Goal: Task Accomplishment & Management: Manage account settings

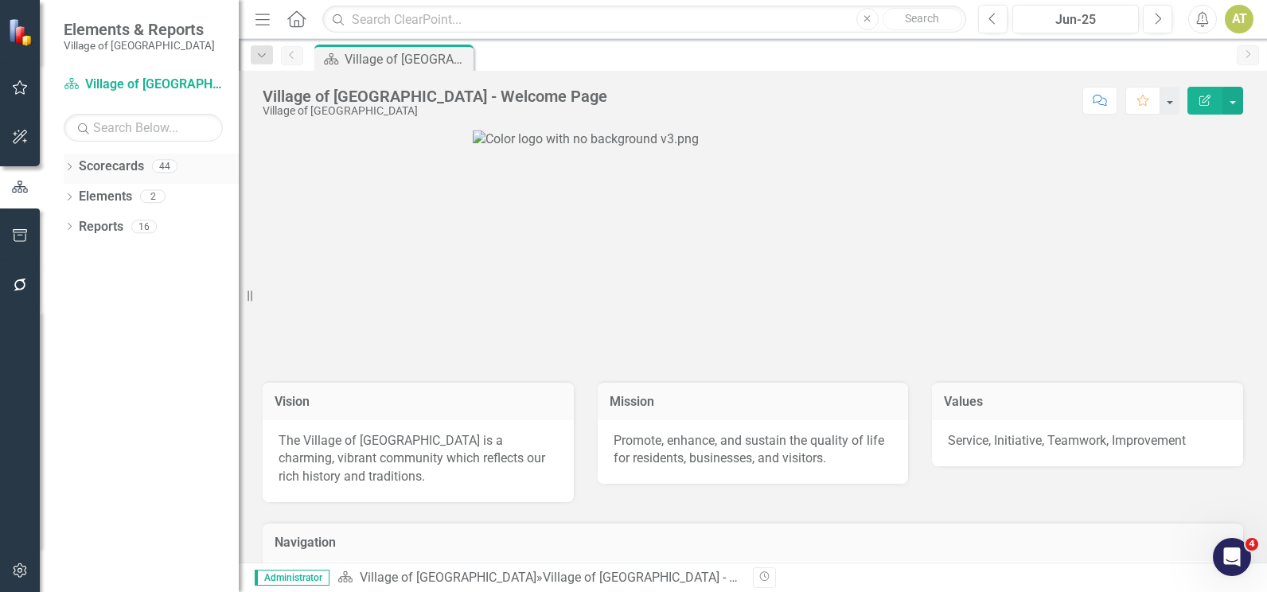
click at [74, 164] on icon "Dropdown" at bounding box center [69, 168] width 11 height 9
click at [76, 223] on icon "Dropdown" at bounding box center [78, 226] width 12 height 10
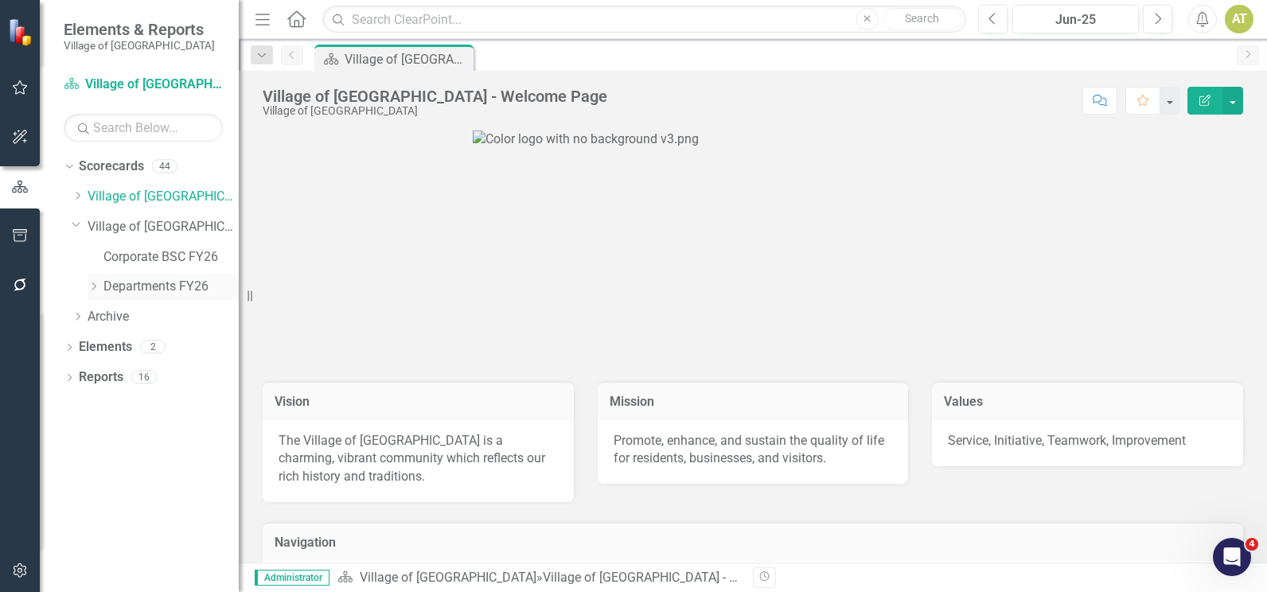
click at [97, 286] on icon "Dropdown" at bounding box center [94, 287] width 12 height 10
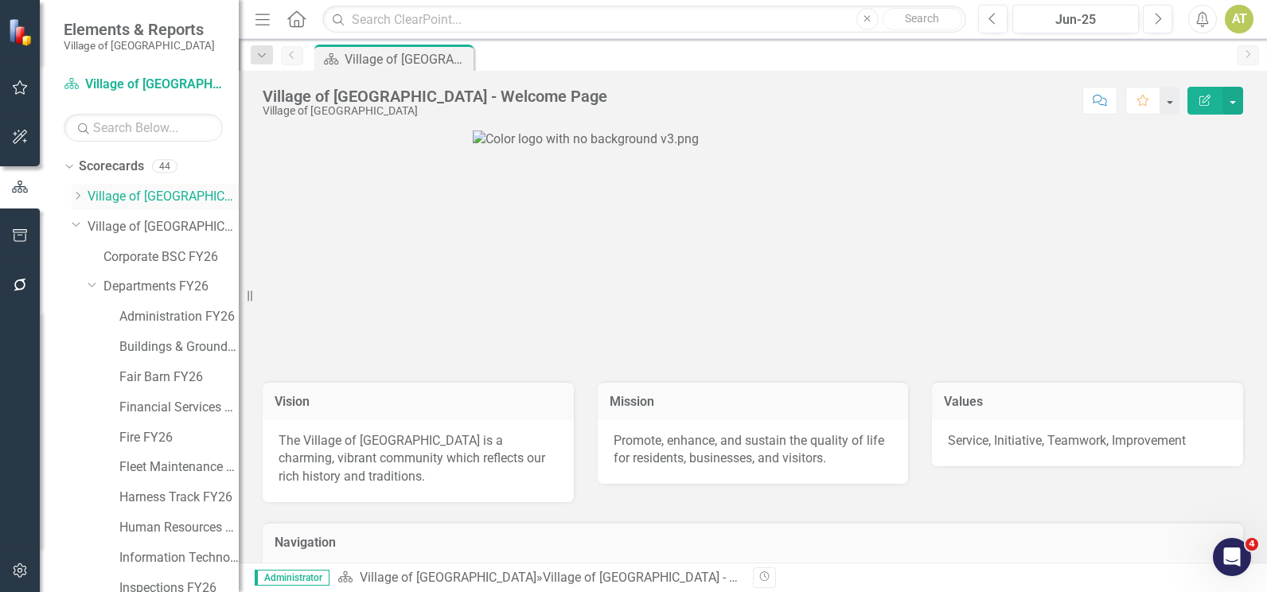
click at [80, 198] on icon "Dropdown" at bounding box center [78, 196] width 12 height 10
click at [92, 282] on icon "Dropdown" at bounding box center [94, 287] width 12 height 10
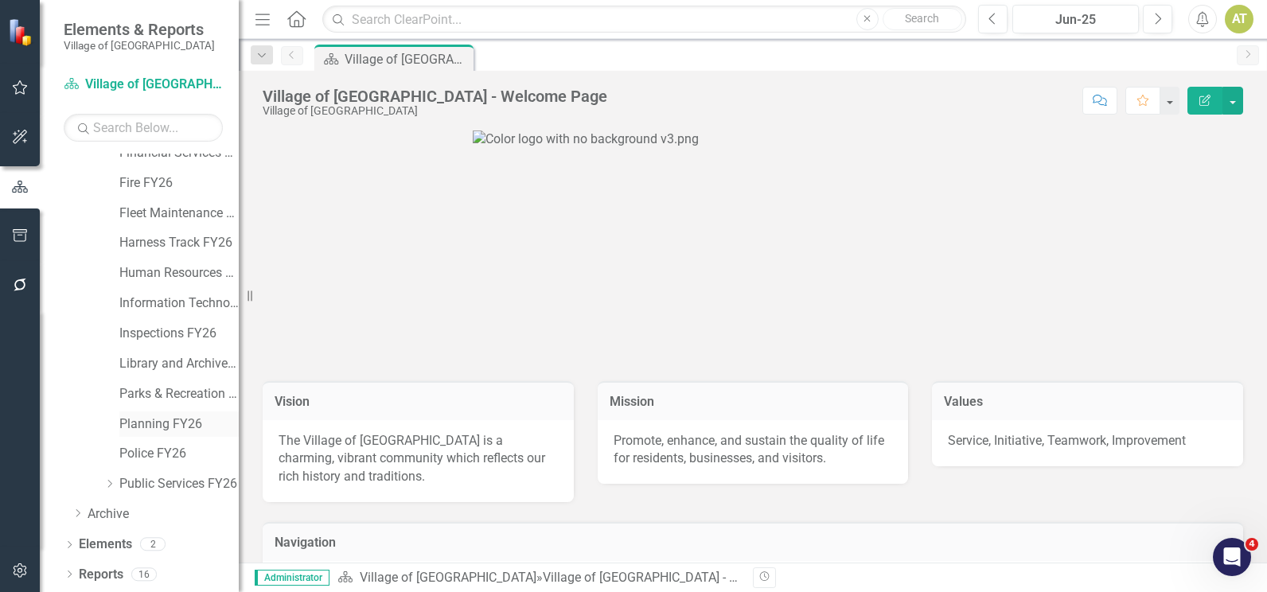
scroll to position [319, 0]
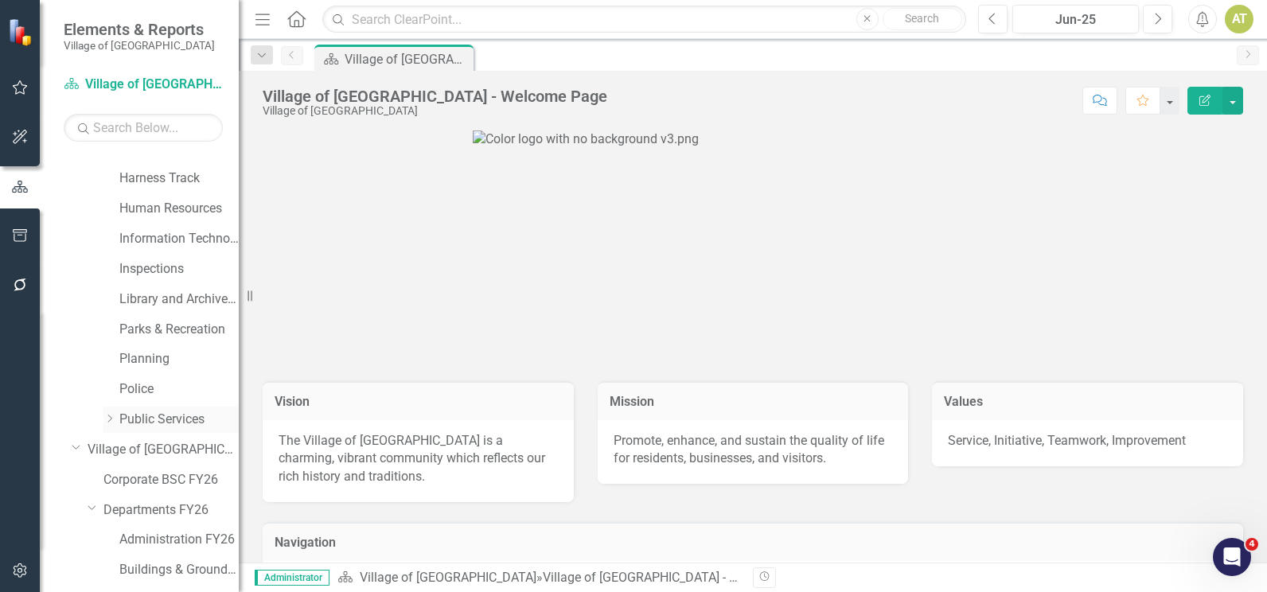
click at [106, 419] on icon "Dropdown" at bounding box center [109, 419] width 12 height 10
click at [168, 475] on link "Streets & Grounds" at bounding box center [186, 480] width 103 height 18
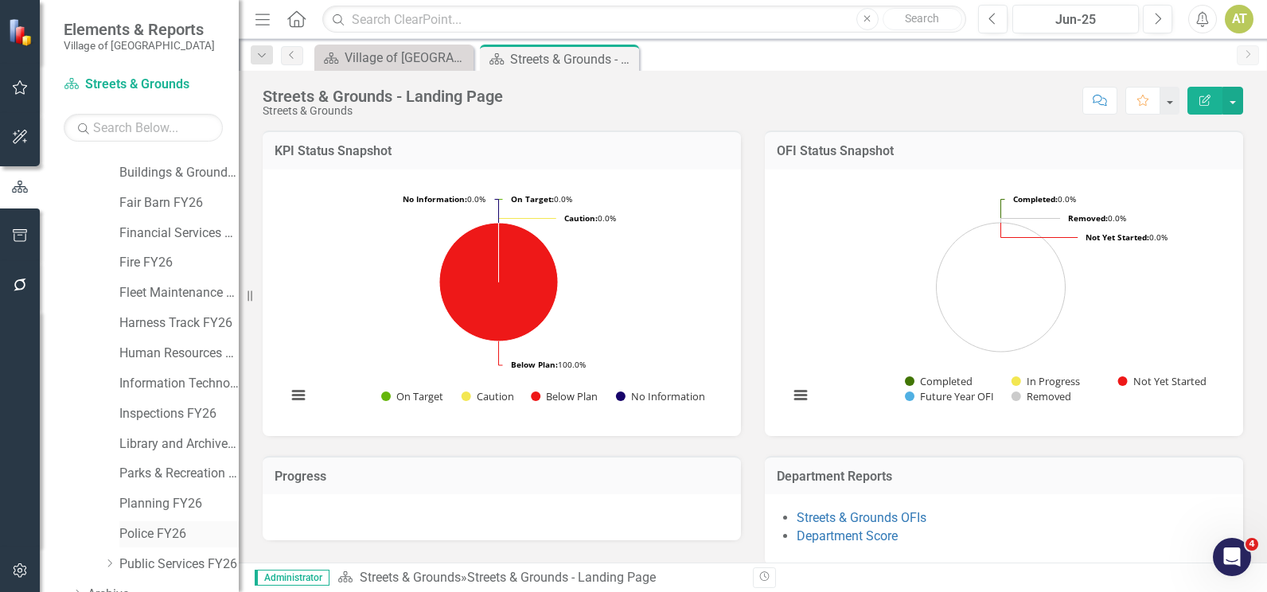
scroll to position [856, 0]
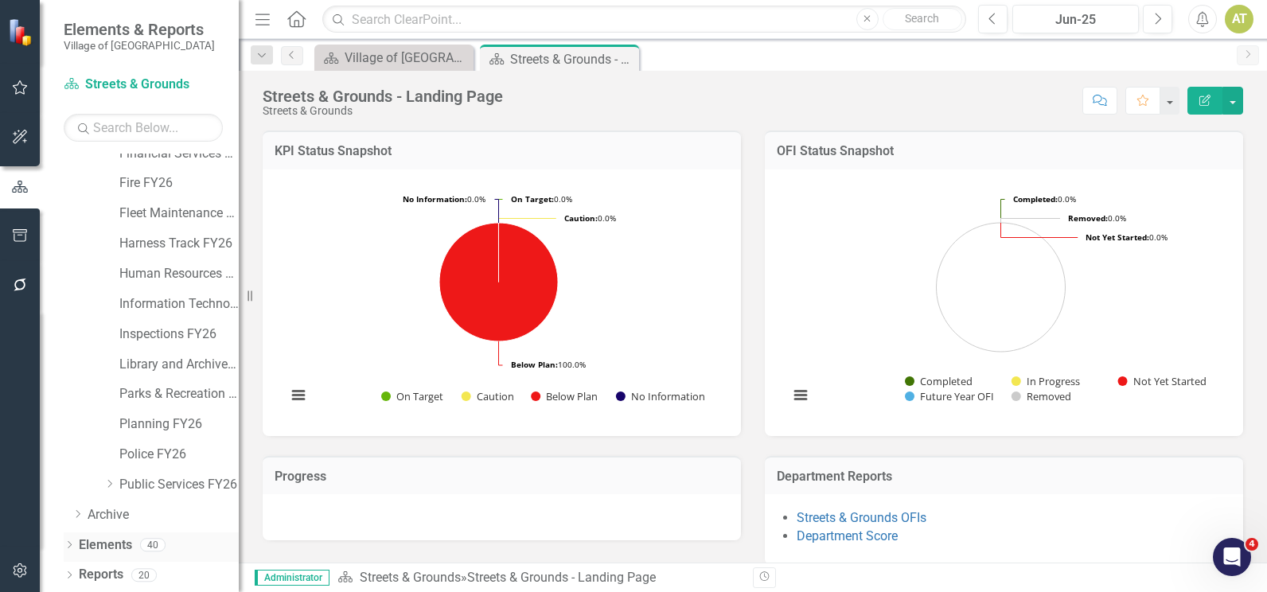
click at [135, 542] on div "Elements 40" at bounding box center [159, 547] width 160 height 30
click at [129, 542] on link "Elements" at bounding box center [105, 545] width 53 height 18
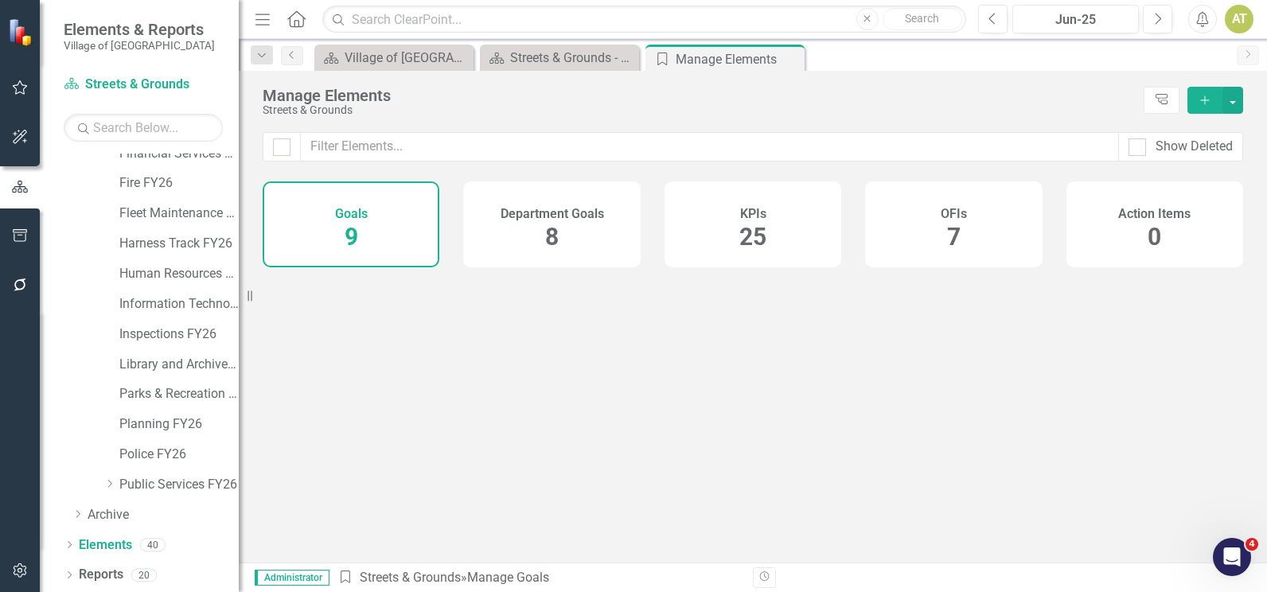
click at [759, 234] on span "25" at bounding box center [752, 237] width 27 height 28
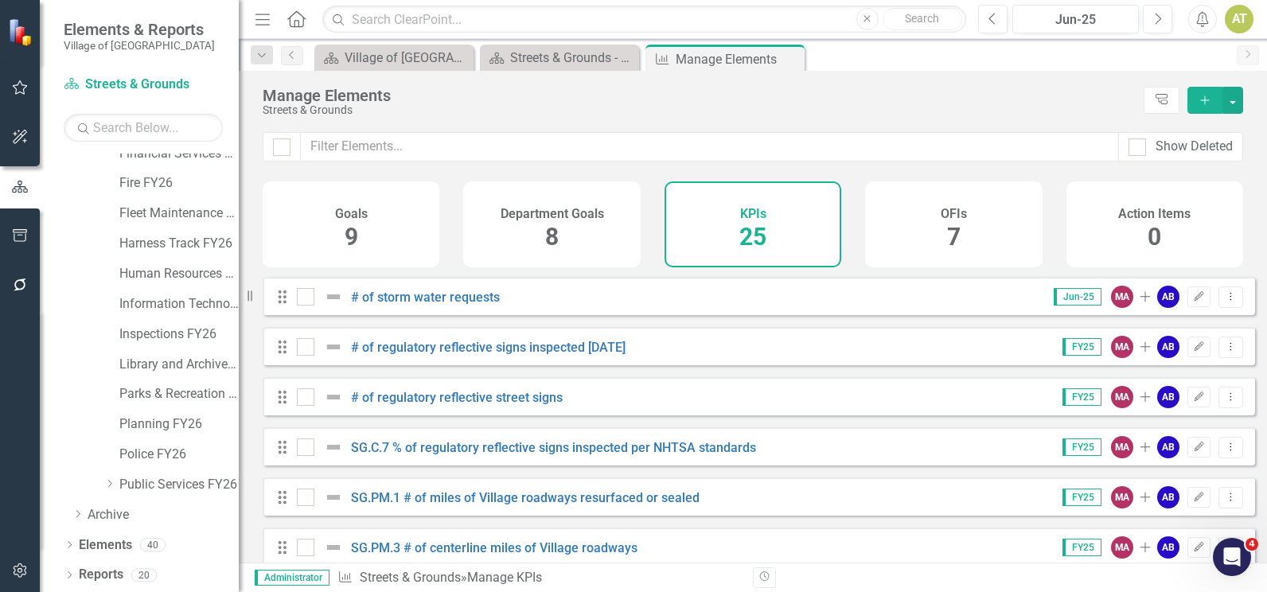
scroll to position [478, 0]
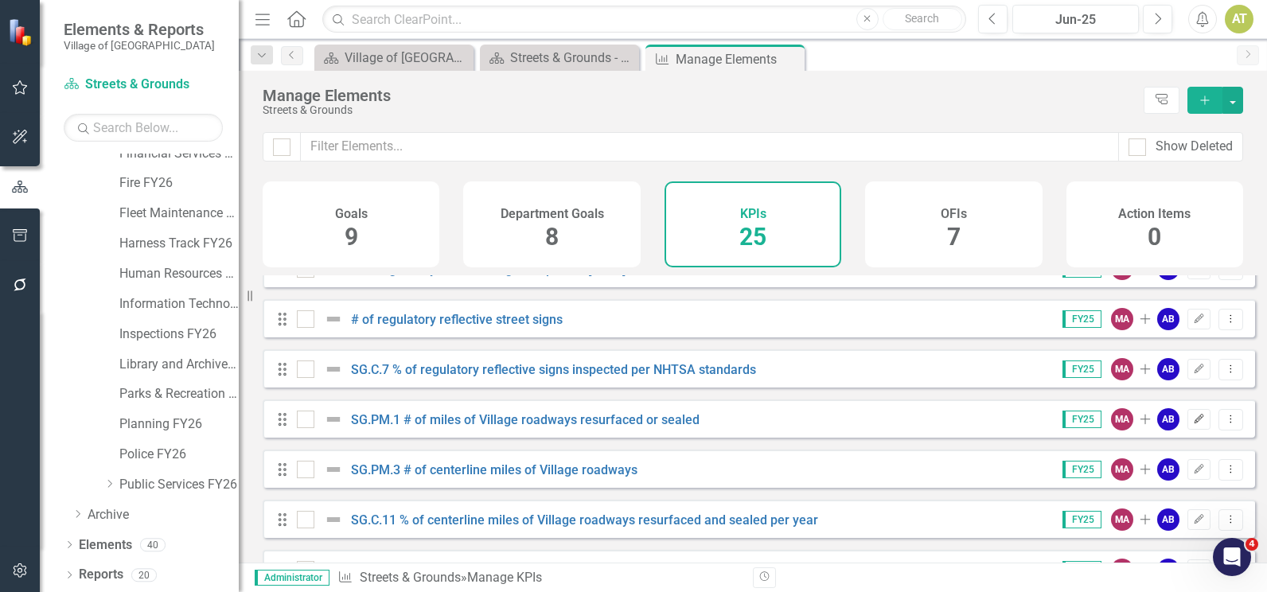
click at [1193, 424] on icon "Edit" at bounding box center [1199, 420] width 12 height 10
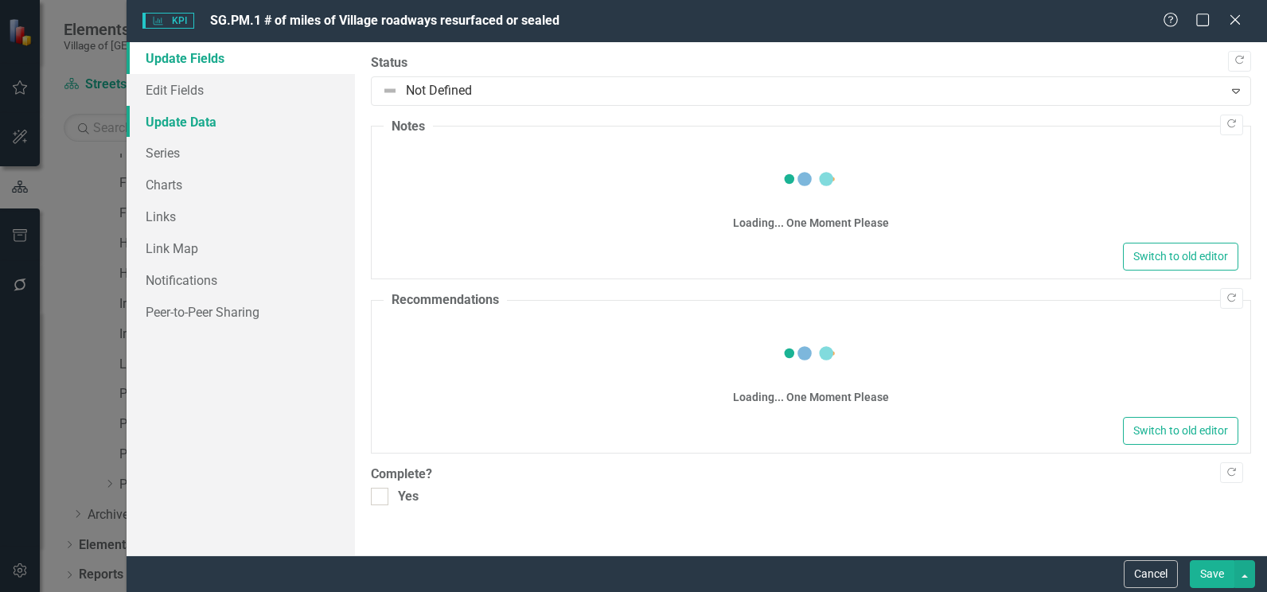
click at [209, 128] on link "Update Data" at bounding box center [241, 122] width 228 height 32
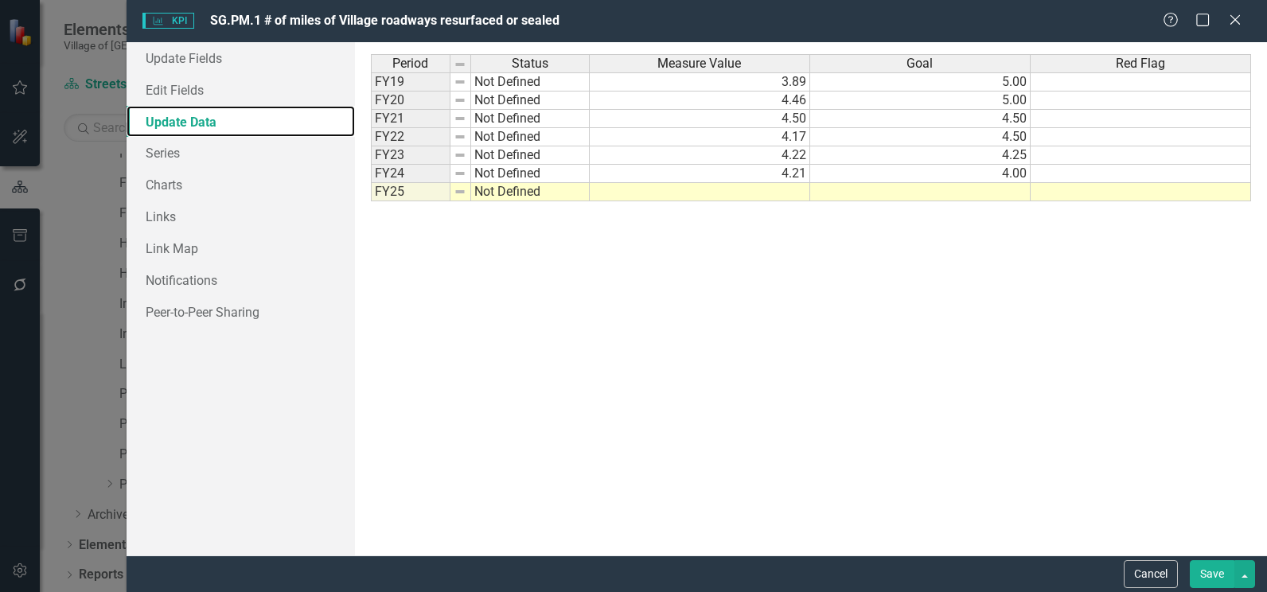
scroll to position [0, 0]
click at [776, 193] on td at bounding box center [700, 192] width 220 height 18
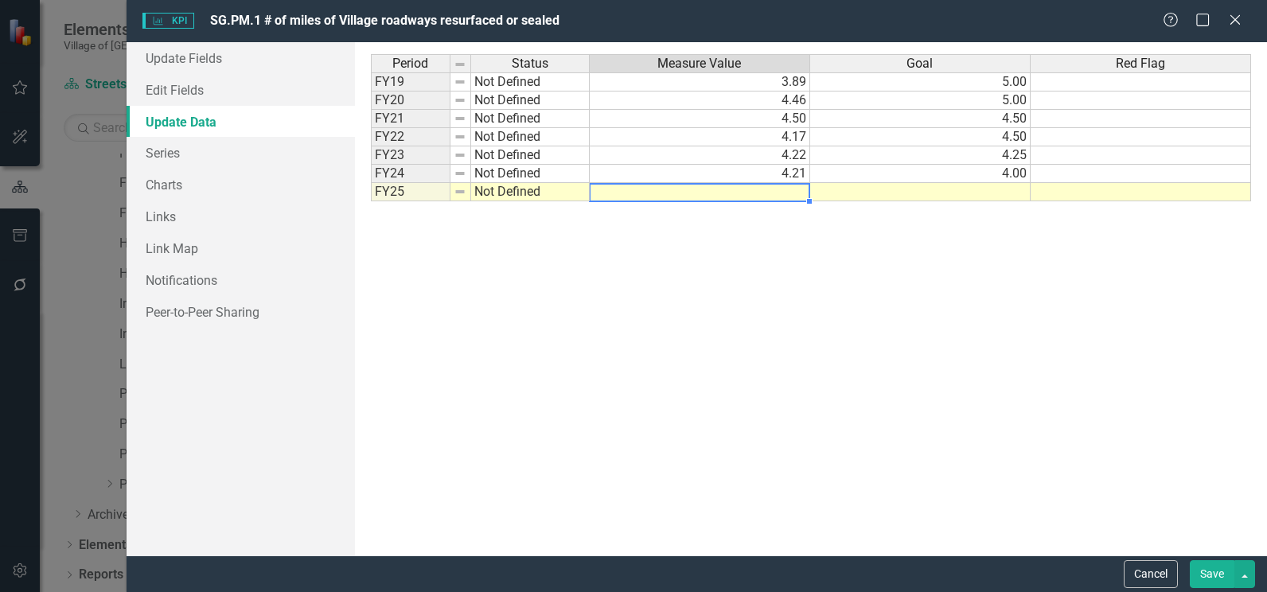
click at [776, 193] on td at bounding box center [700, 192] width 220 height 18
click at [1012, 420] on div "Period Status Measure Value Goal Red Flag FY19 Not Defined 3.89 5.00 FY20 Not D…" at bounding box center [811, 298] width 880 height 489
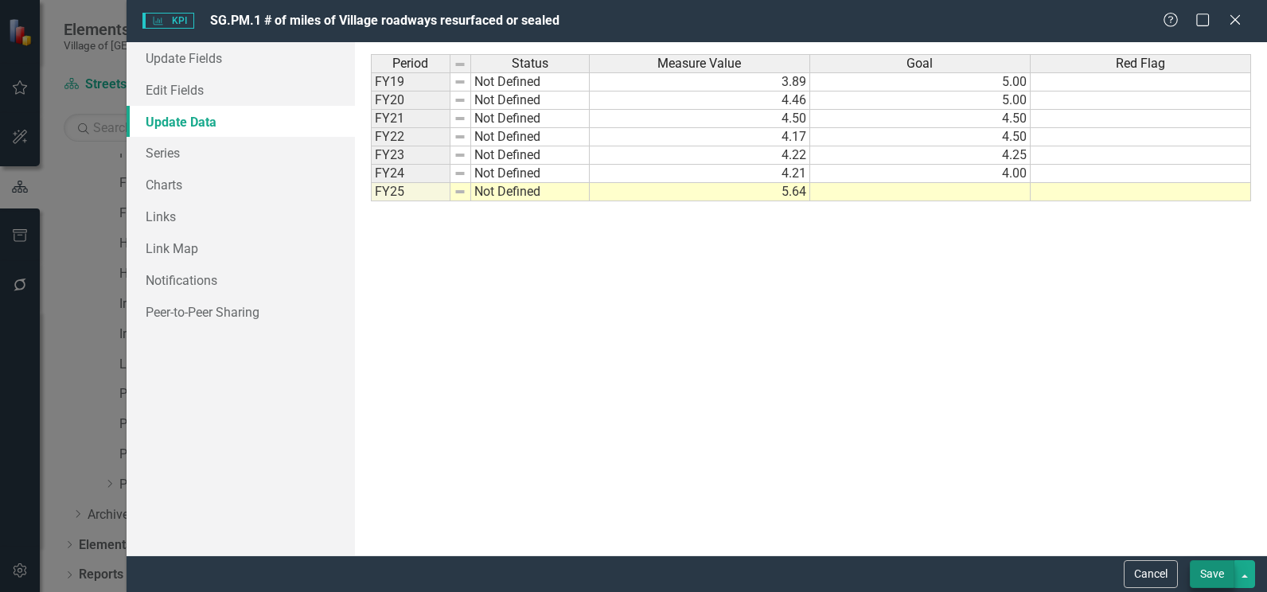
type textarea "5.64"
click at [1208, 575] on button "Save" at bounding box center [1212, 574] width 45 height 28
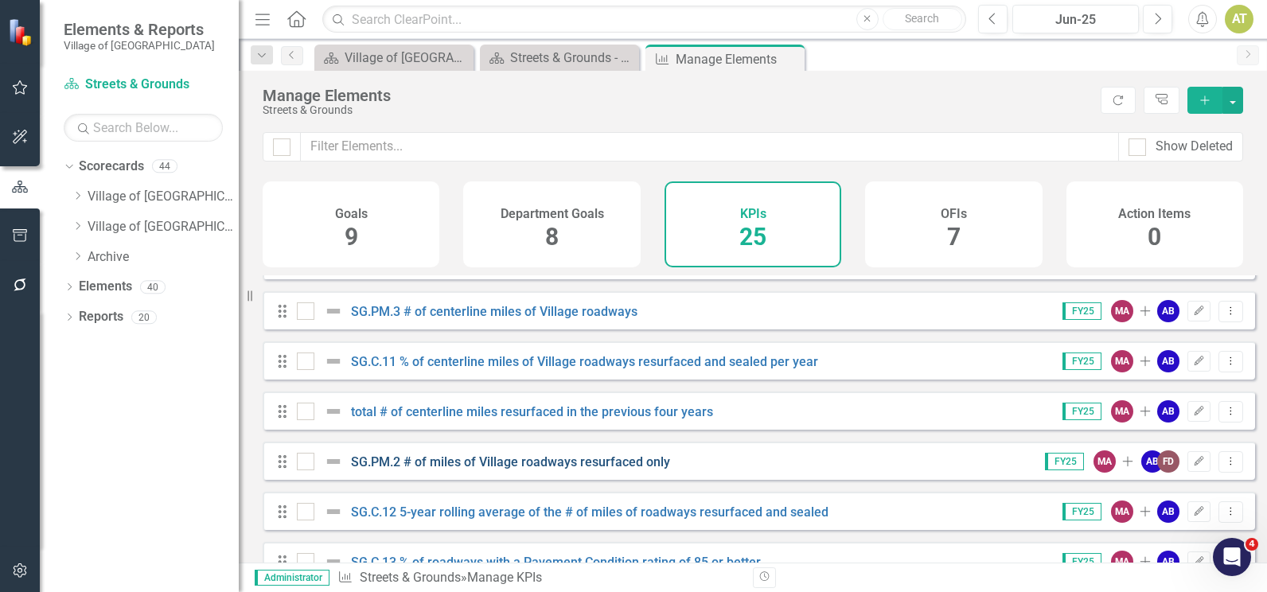
scroll to position [637, 0]
click at [1193, 466] on icon "Edit" at bounding box center [1199, 461] width 12 height 10
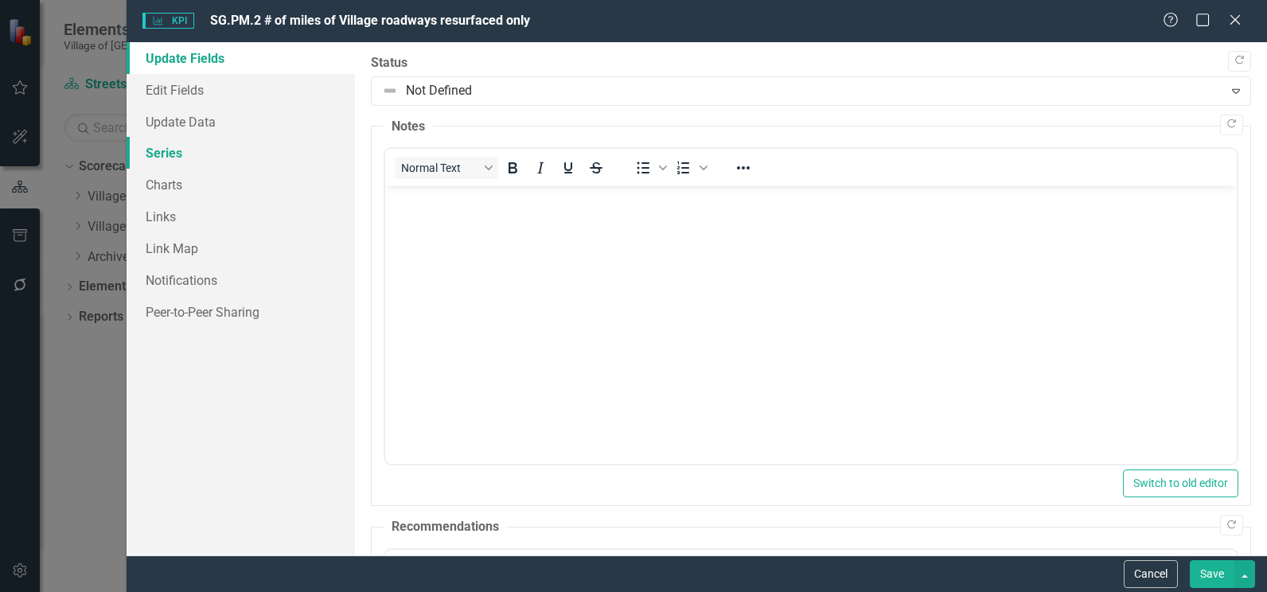
scroll to position [0, 0]
click at [187, 126] on link "Update Data" at bounding box center [241, 122] width 228 height 32
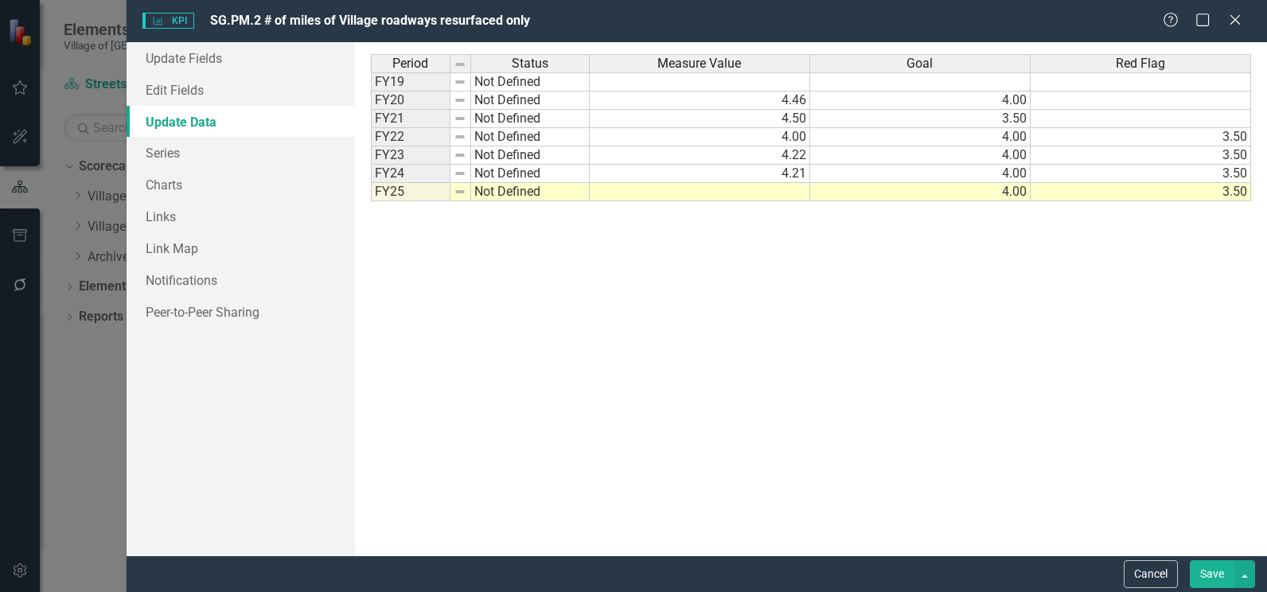
click at [743, 199] on td at bounding box center [700, 192] width 220 height 18
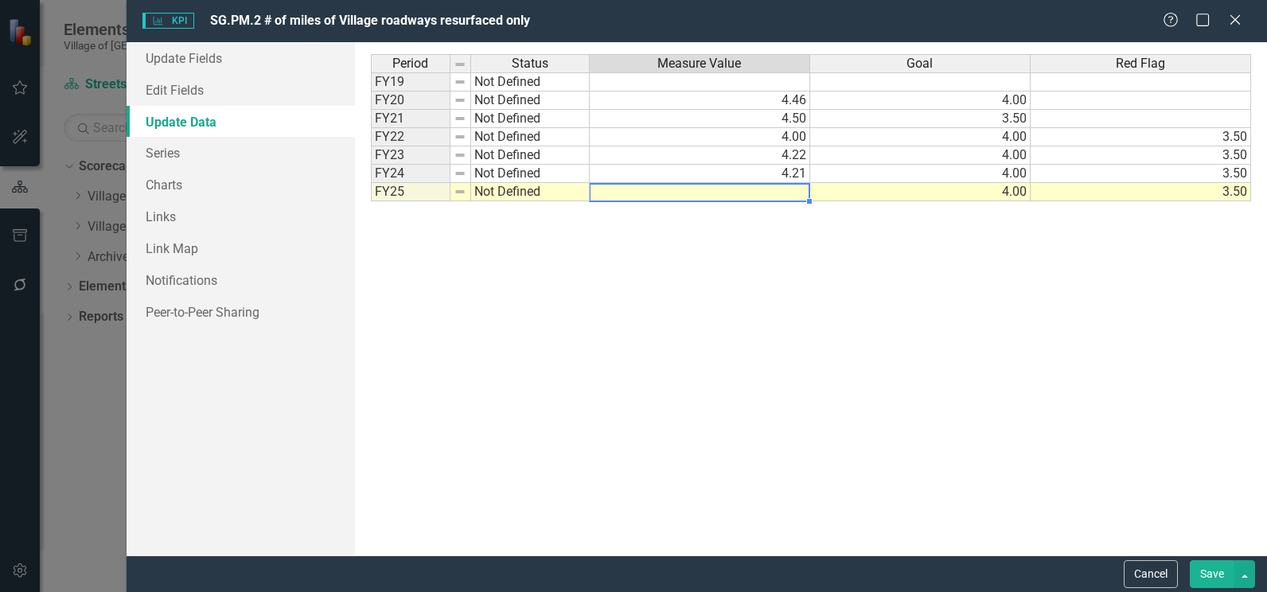
click at [743, 199] on td at bounding box center [700, 192] width 220 height 18
type textarea "5.64"
drag, startPoint x: 1200, startPoint y: 568, endPoint x: 26, endPoint y: 564, distance: 1174.0
click at [1200, 568] on button "Save" at bounding box center [1212, 574] width 45 height 28
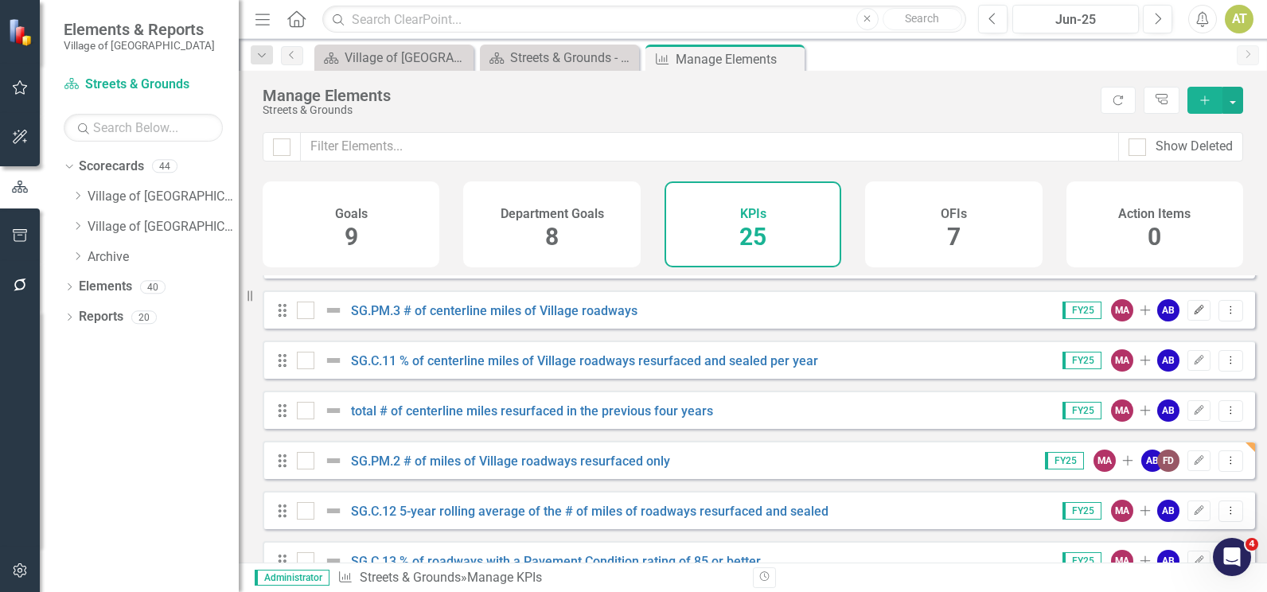
click at [1199, 321] on button "Edit" at bounding box center [1198, 310] width 23 height 21
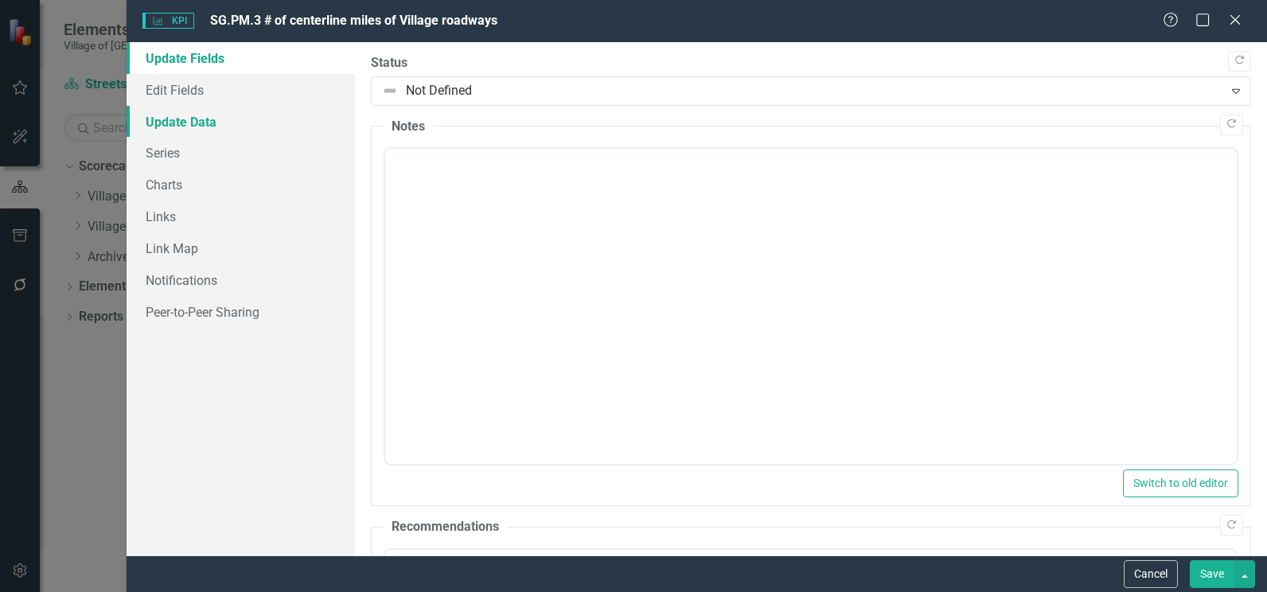
click at [245, 113] on link "Update Data" at bounding box center [241, 122] width 228 height 32
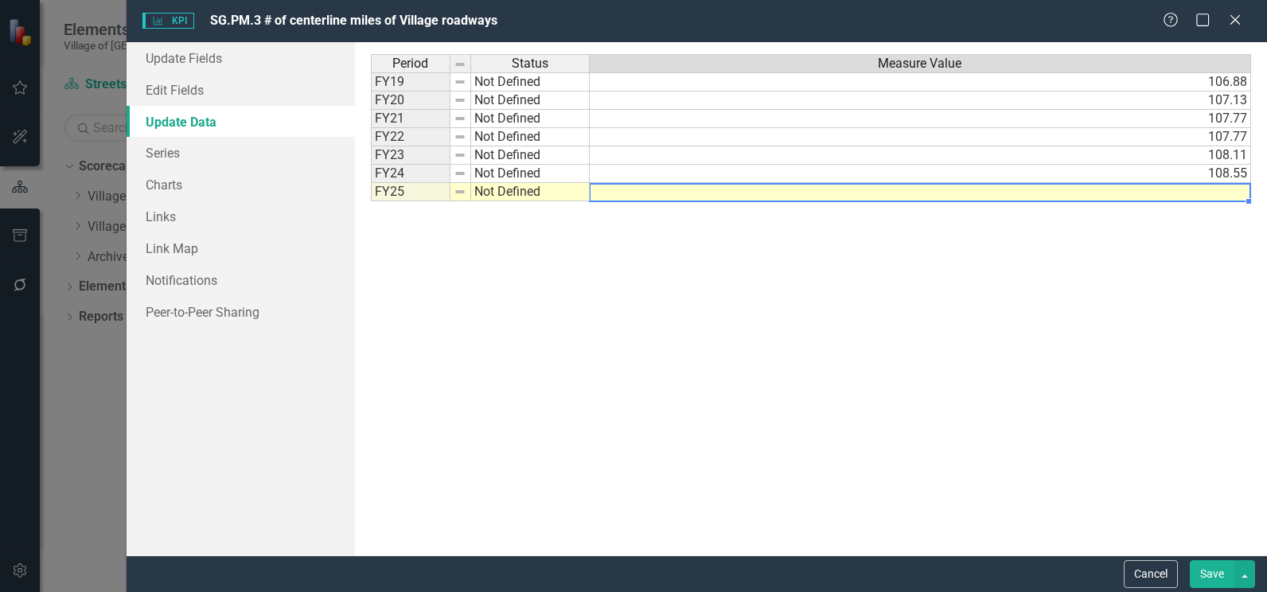
click at [973, 195] on td at bounding box center [920, 192] width 661 height 18
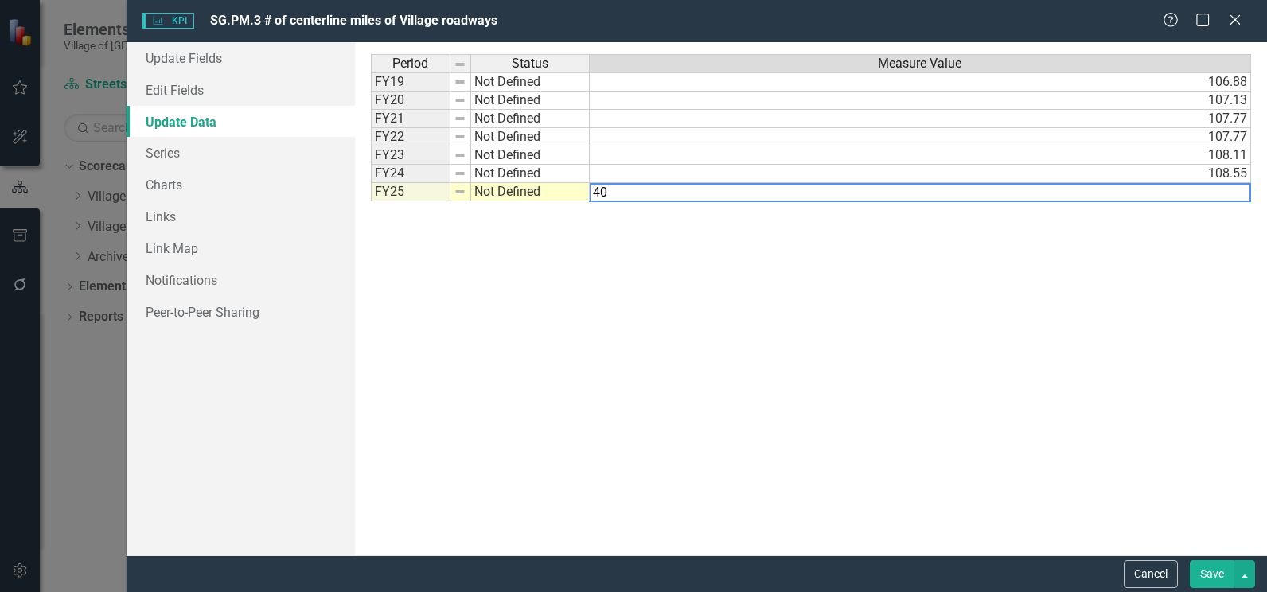
type textarea "4"
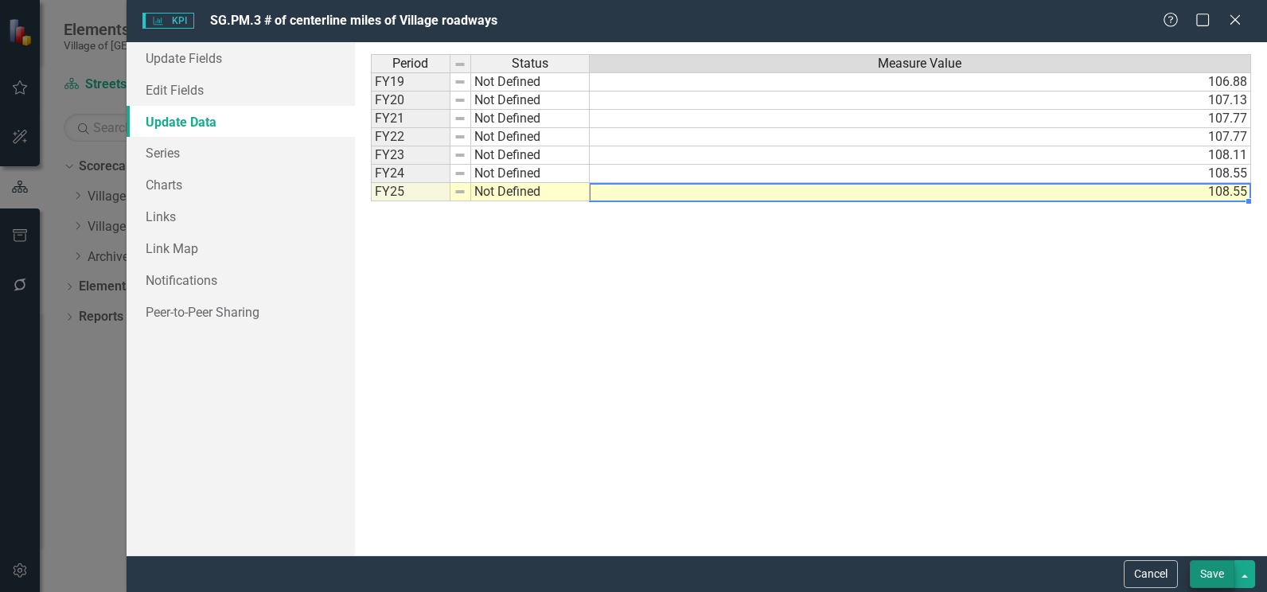
type textarea "108.55"
click at [1201, 564] on button "Save" at bounding box center [1212, 574] width 45 height 28
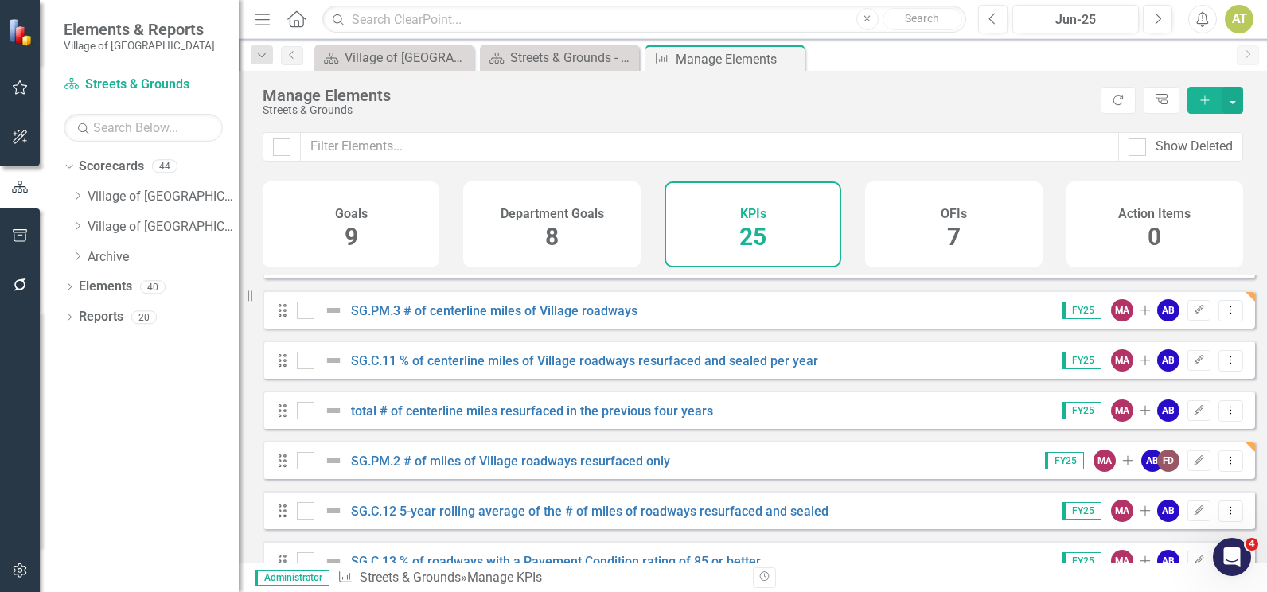
scroll to position [716, 0]
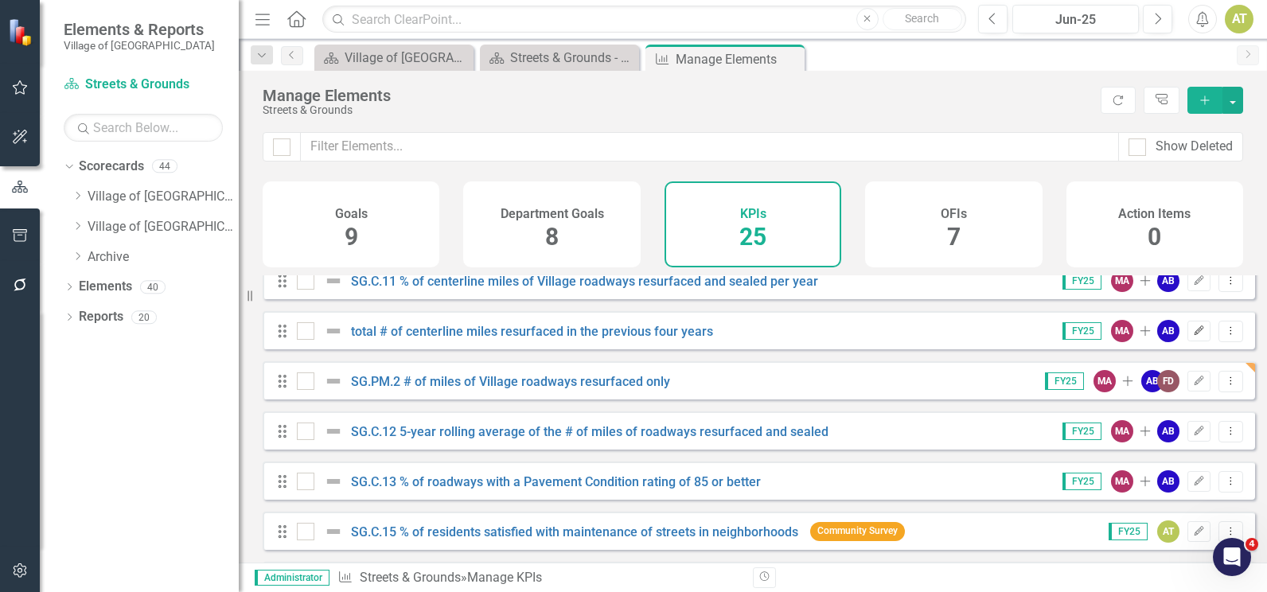
click at [1187, 341] on button "Edit" at bounding box center [1198, 331] width 23 height 21
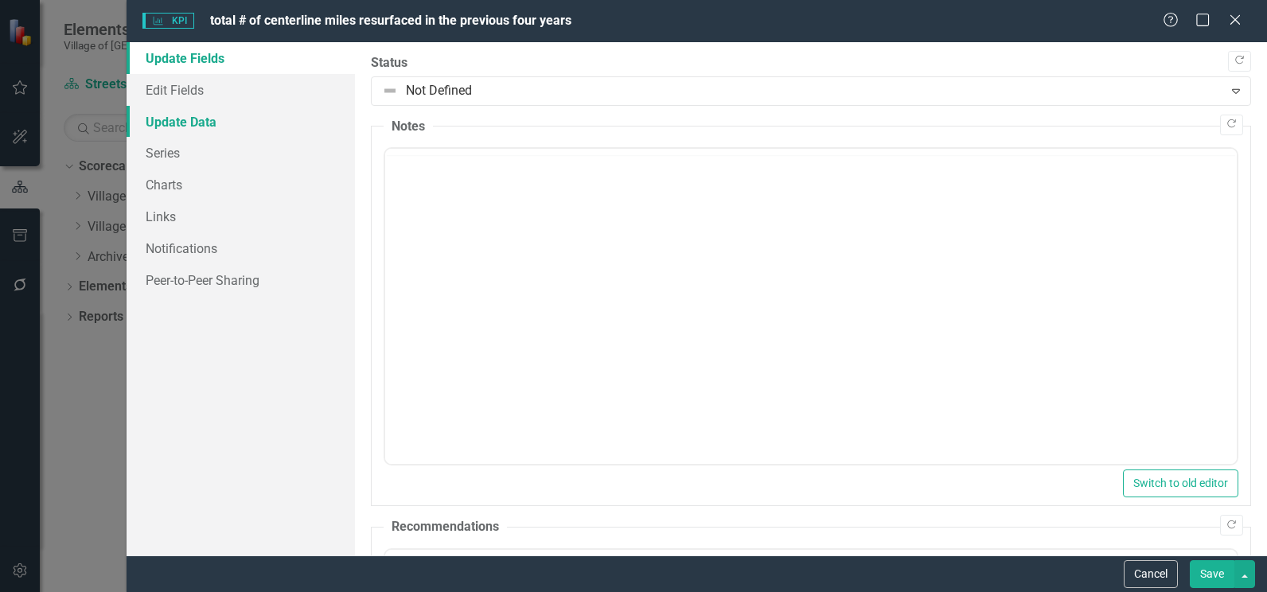
click at [185, 127] on link "Update Data" at bounding box center [241, 122] width 228 height 32
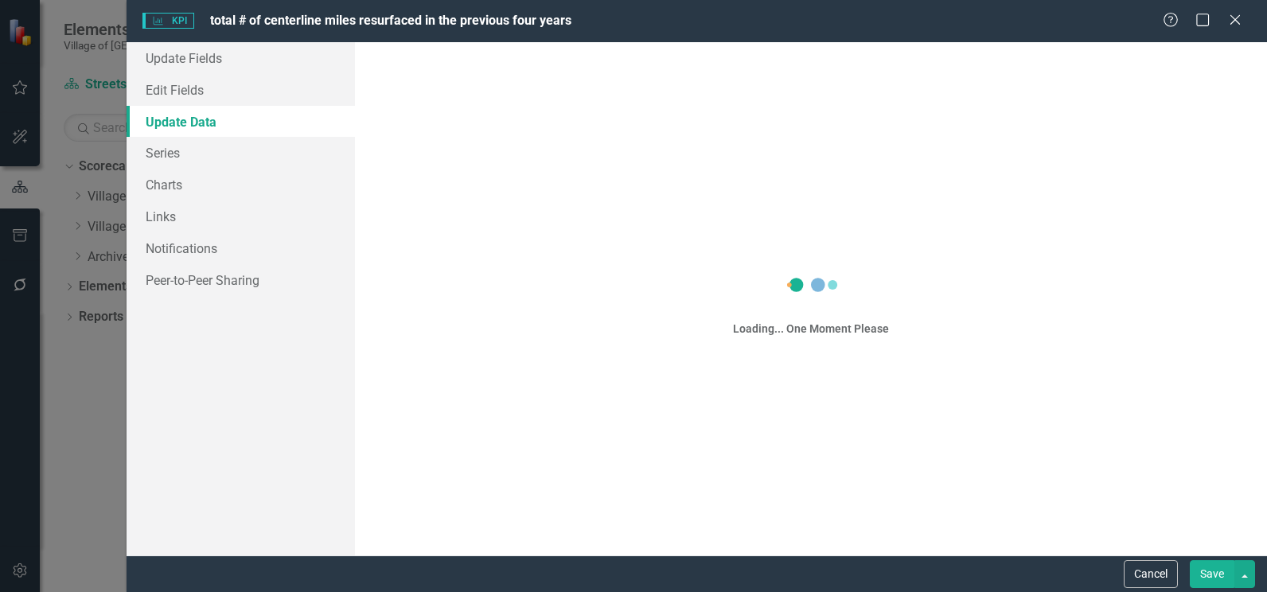
scroll to position [0, 0]
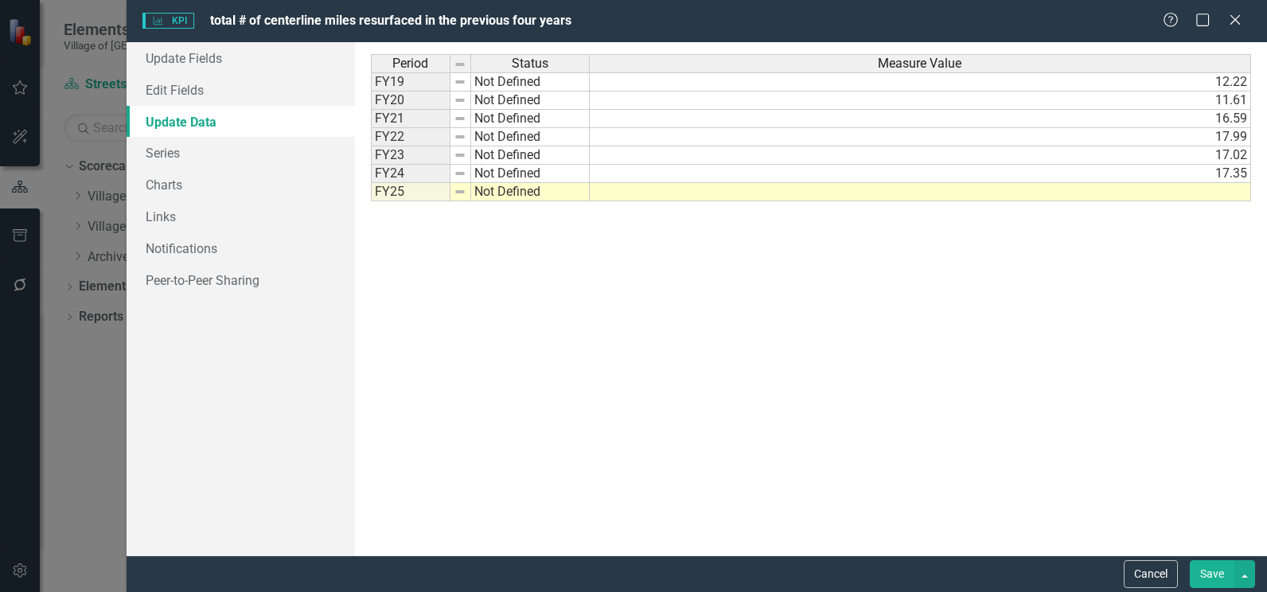
click at [1083, 189] on td at bounding box center [920, 192] width 661 height 18
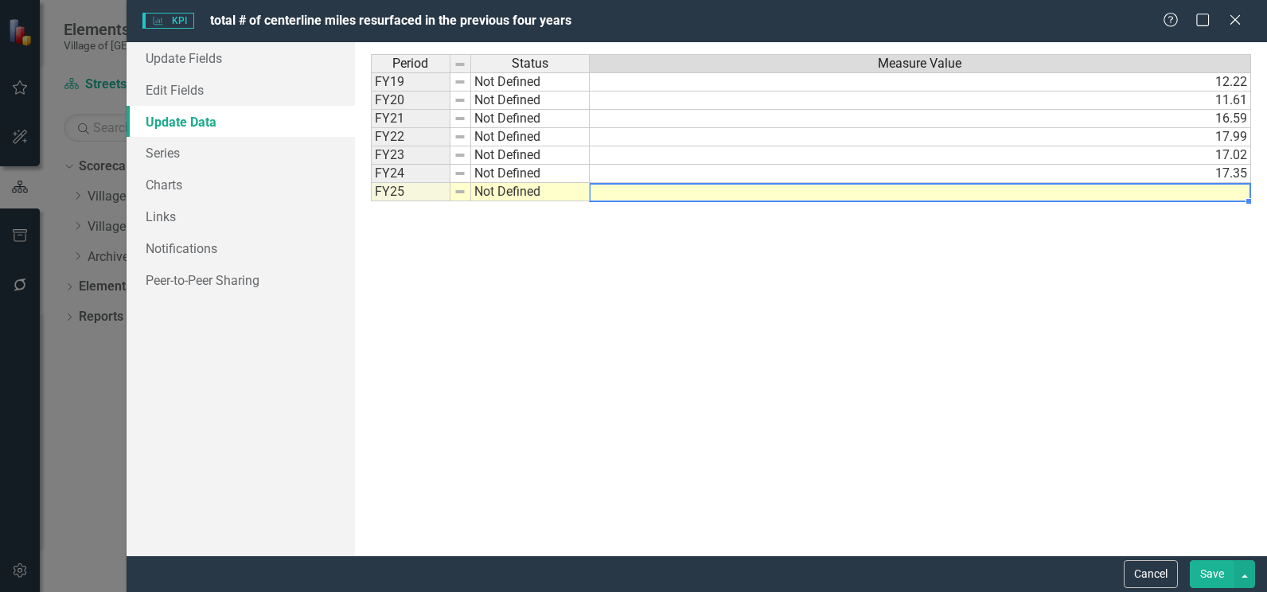
click at [1083, 189] on td at bounding box center [920, 192] width 661 height 18
type textarea "17.1"
click at [1214, 561] on button "Save" at bounding box center [1212, 574] width 45 height 28
